Goal: Browse casually: Explore the website without a specific task or goal

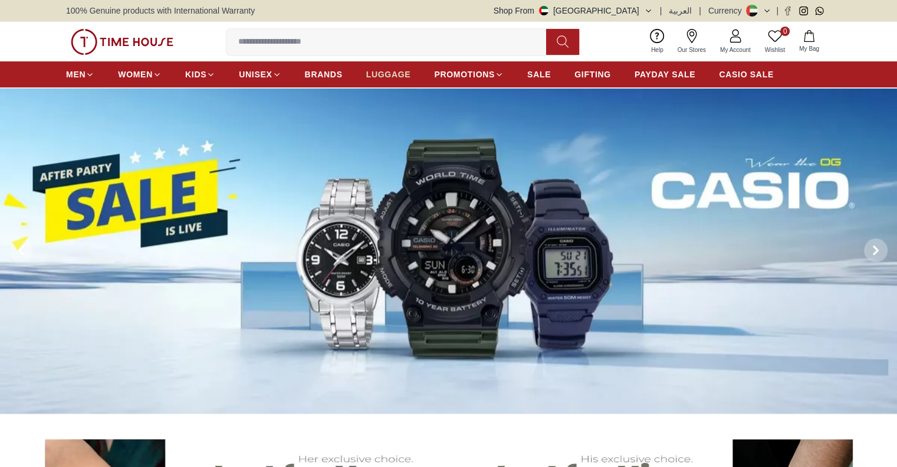
click at [386, 77] on span "LUGGAGE" at bounding box center [388, 74] width 45 height 12
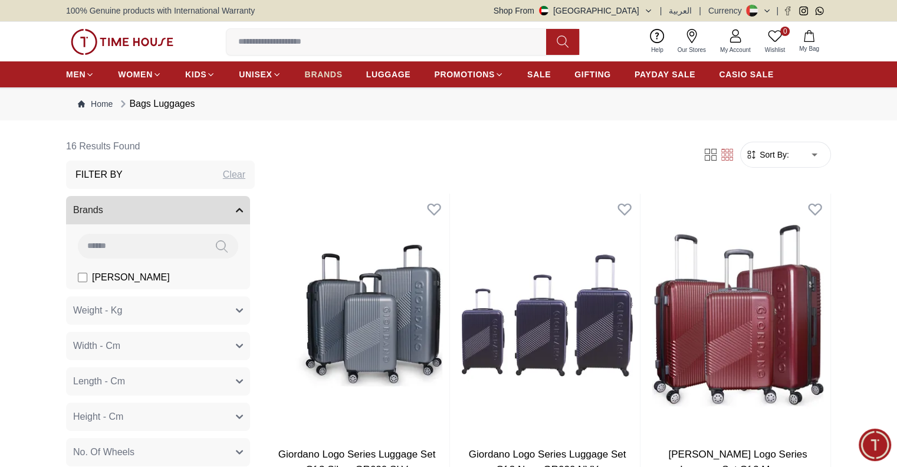
click at [324, 78] on span "BRANDS" at bounding box center [324, 74] width 38 height 12
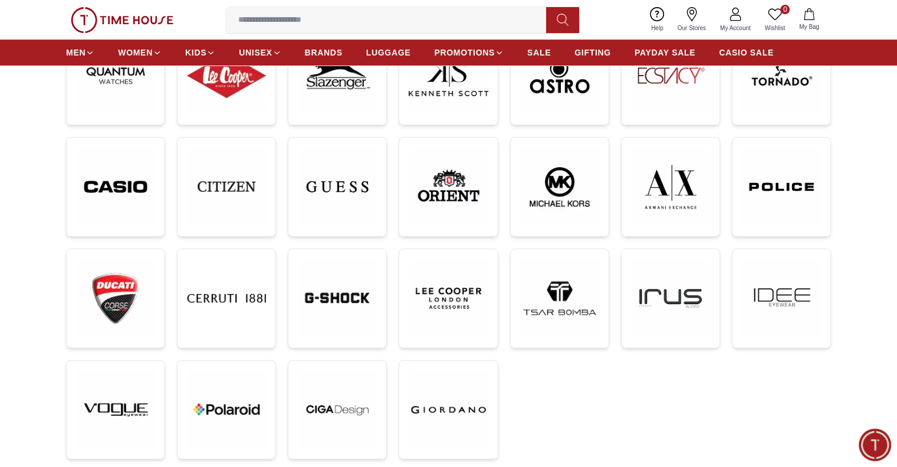
scroll to position [236, 0]
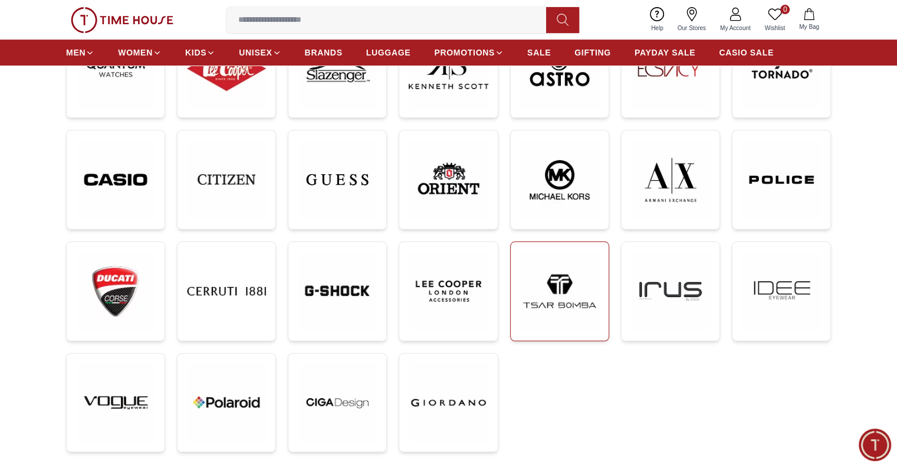
click at [533, 308] on img at bounding box center [559, 290] width 79 height 79
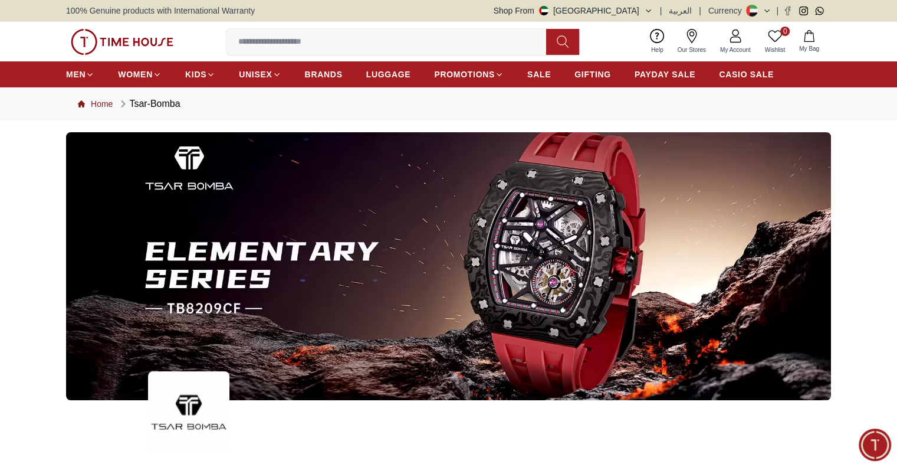
click at [97, 100] on link "Home" at bounding box center [95, 104] width 35 height 12
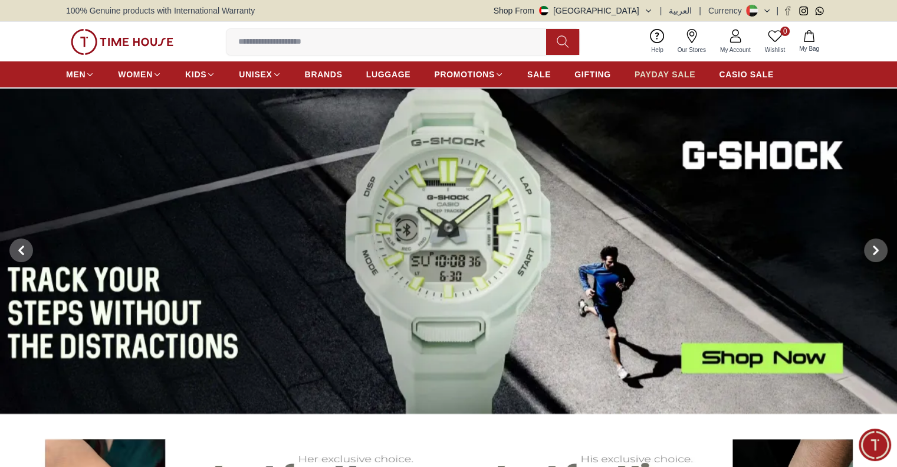
click at [664, 74] on span "PAYDAY SALE" at bounding box center [665, 74] width 61 height 12
